Goal: Task Accomplishment & Management: Manage account settings

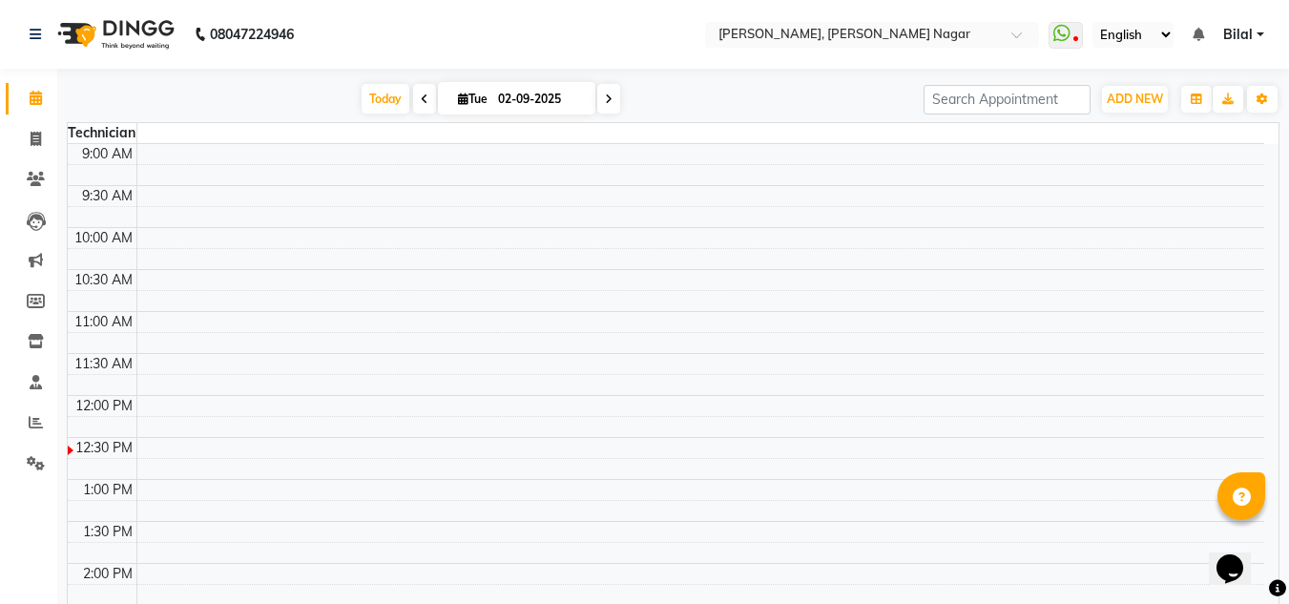
click at [1246, 31] on span "Bilal" at bounding box center [1238, 35] width 30 height 20
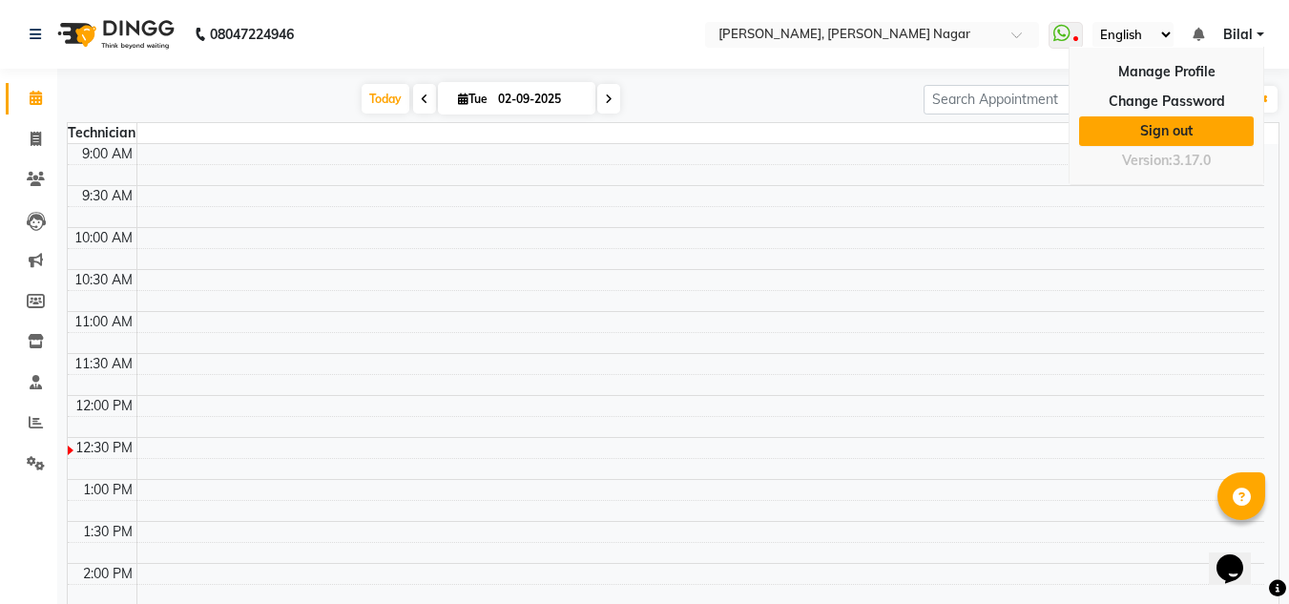
click at [1163, 123] on link "Sign out" at bounding box center [1166, 131] width 175 height 30
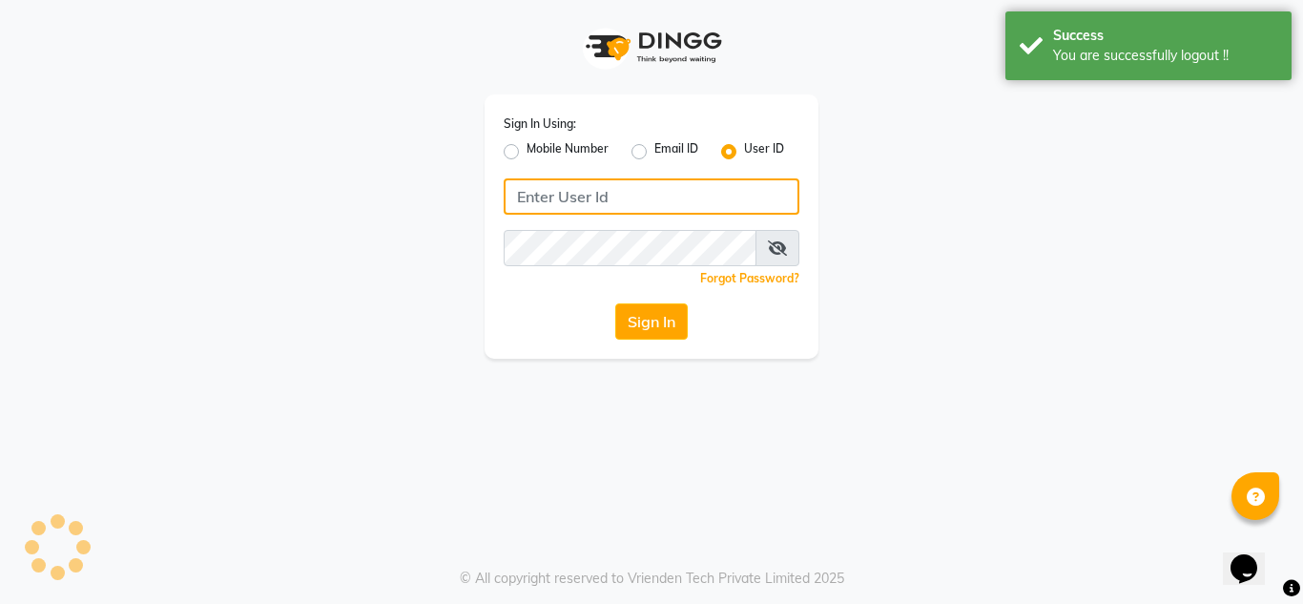
type input "7760894079"
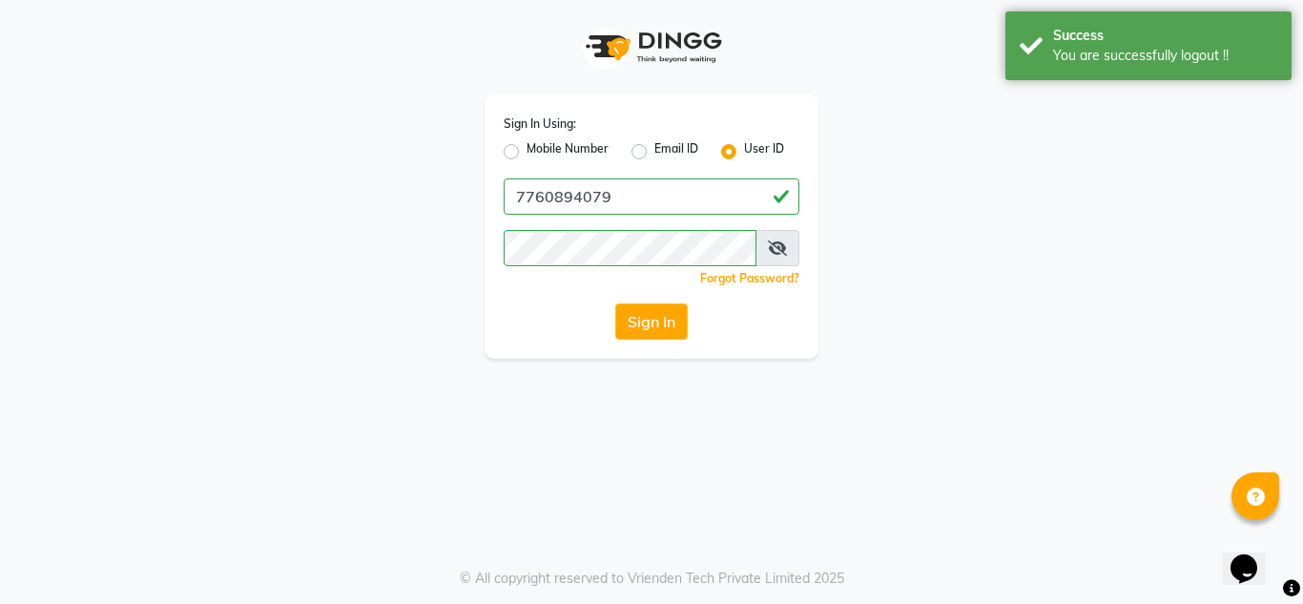
click at [526, 152] on label "Mobile Number" at bounding box center [567, 151] width 82 height 23
click at [526, 152] on input "Mobile Number" at bounding box center [532, 146] width 12 height 12
radio input "true"
radio input "false"
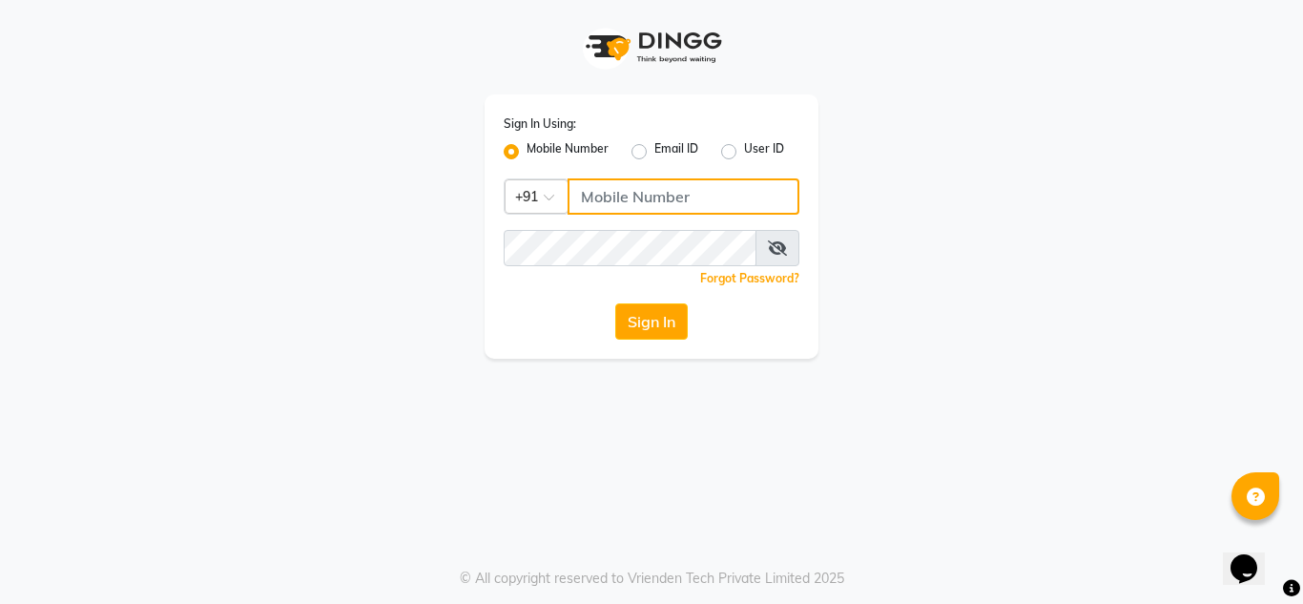
click at [634, 203] on input "Username" at bounding box center [684, 196] width 232 height 36
type input "9611560759"
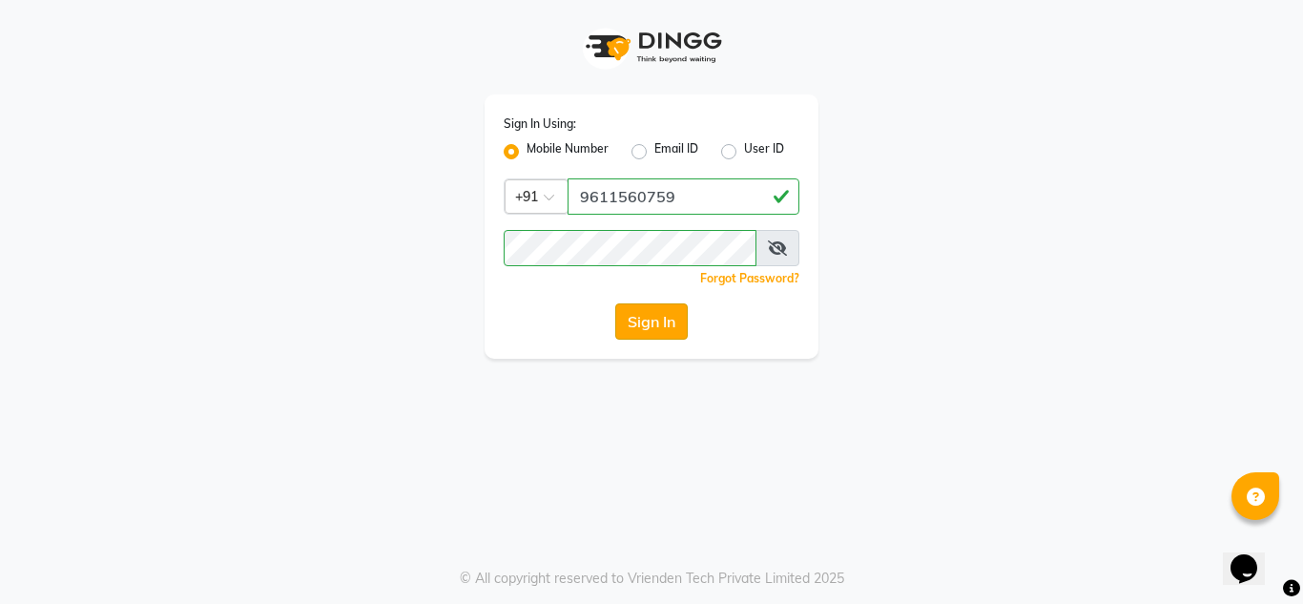
click at [647, 333] on button "Sign In" at bounding box center [651, 321] width 72 height 36
